Goal: Information Seeking & Learning: Learn about a topic

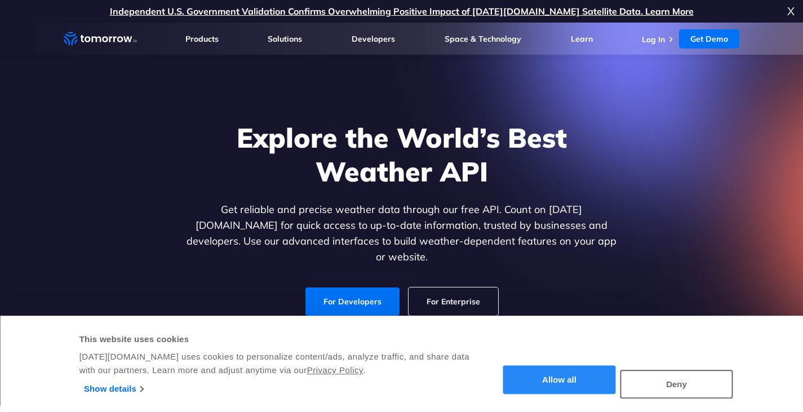
click at [562, 392] on button "Allow all" at bounding box center [559, 380] width 113 height 29
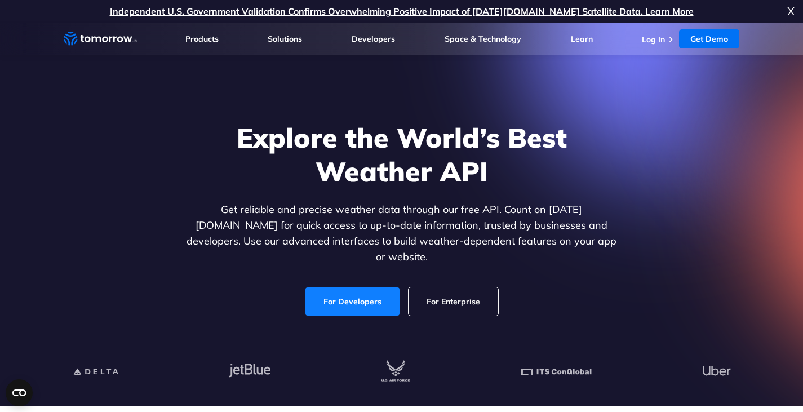
click at [354, 289] on link "For Developers" at bounding box center [352, 301] width 94 height 28
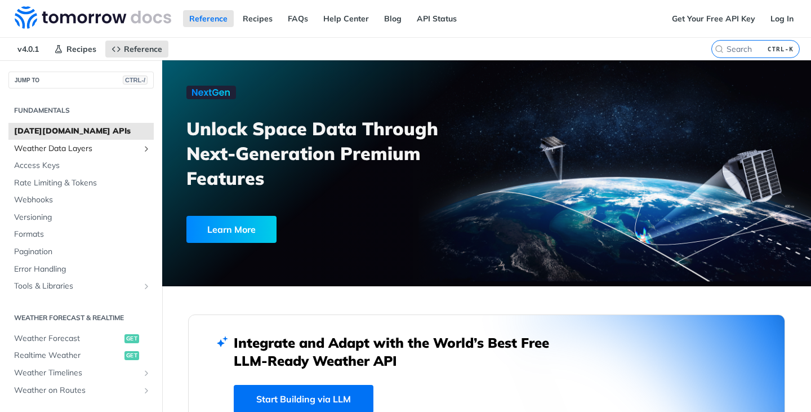
click at [101, 145] on span "Weather Data Layers" at bounding box center [76, 148] width 125 height 11
